Goal: Find specific page/section

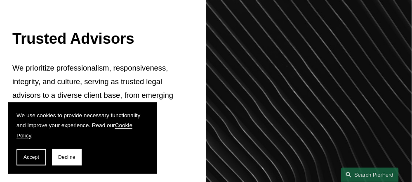
scroll to position [288, 0]
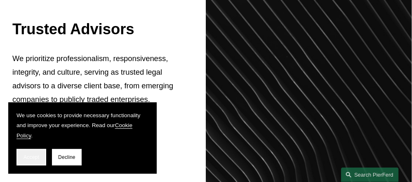
click at [28, 155] on span "Accept" at bounding box center [31, 157] width 16 height 6
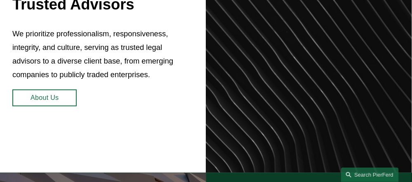
scroll to position [371, 0]
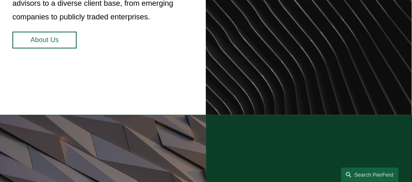
click at [48, 48] on link "About Us" at bounding box center [44, 40] width 65 height 16
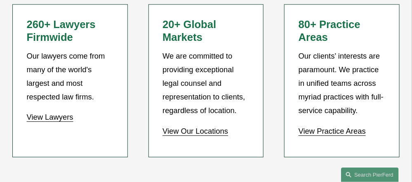
scroll to position [659, 0]
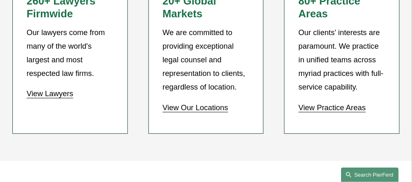
click at [376, 176] on link "Search this site" at bounding box center [370, 174] width 58 height 14
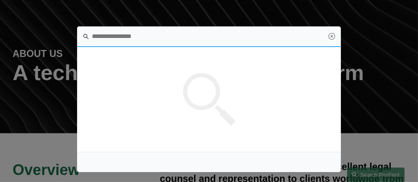
scroll to position [0, 0]
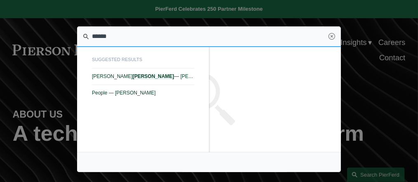
type input "******"
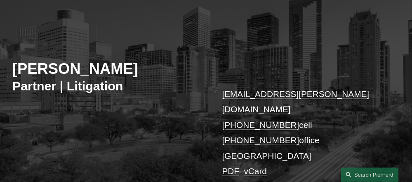
scroll to position [82, 0]
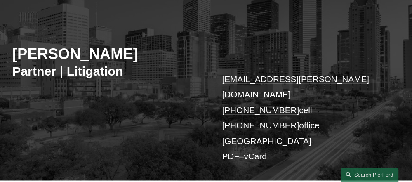
click at [233, 151] on link "PDF" at bounding box center [230, 155] width 17 height 9
